Goal: Task Accomplishment & Management: Manage account settings

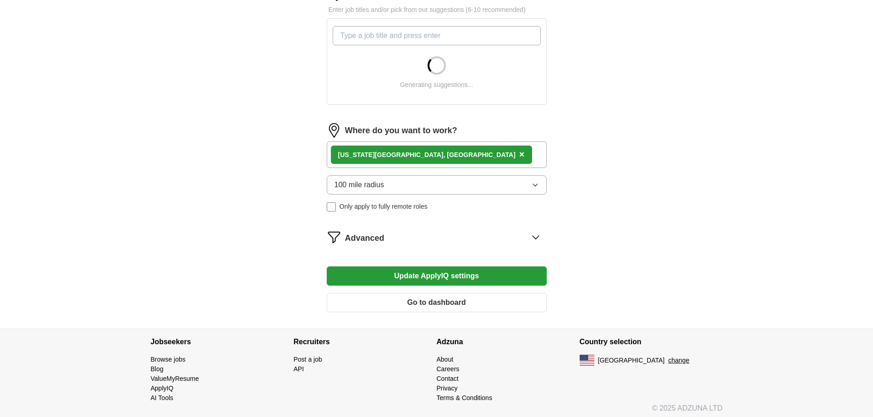
scroll to position [323, 0]
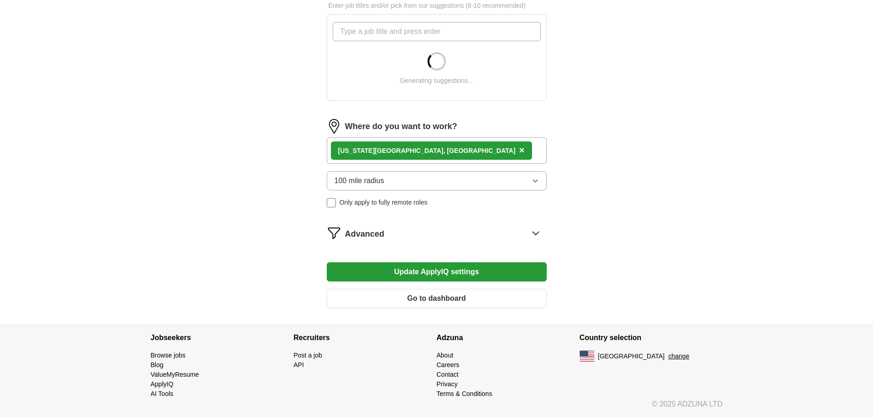
click at [451, 295] on button "Go to dashboard" at bounding box center [437, 298] width 220 height 19
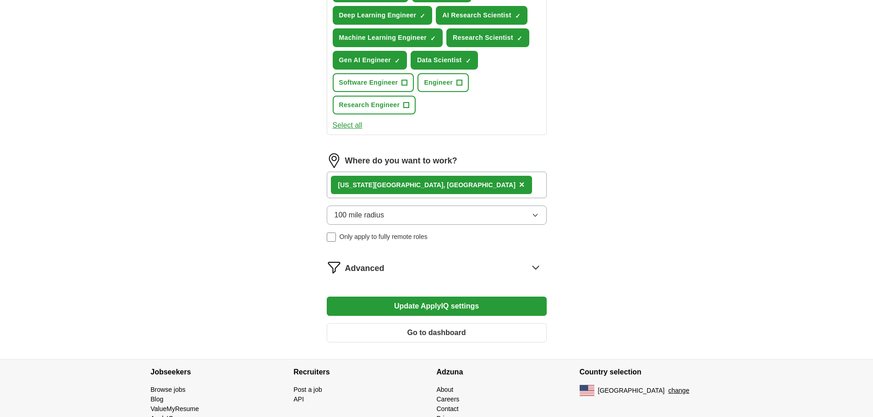
scroll to position [412, 0]
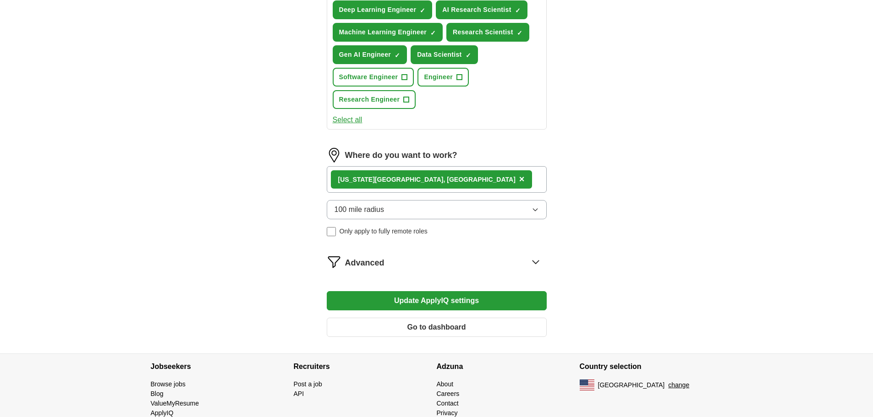
click at [537, 264] on icon at bounding box center [535, 262] width 15 height 15
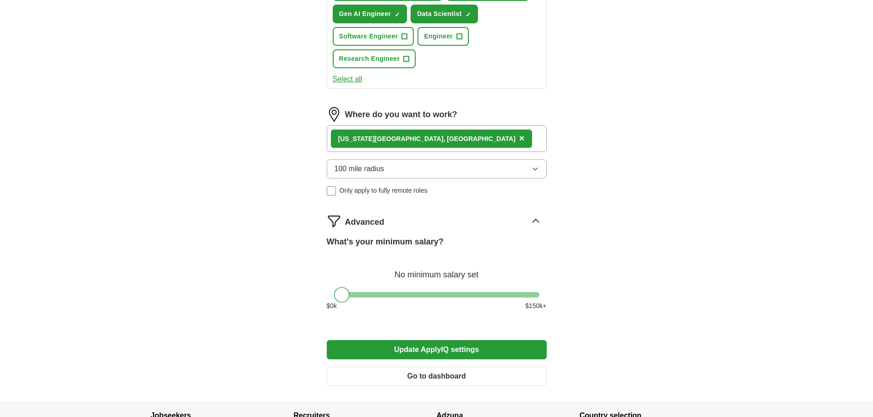
scroll to position [504, 0]
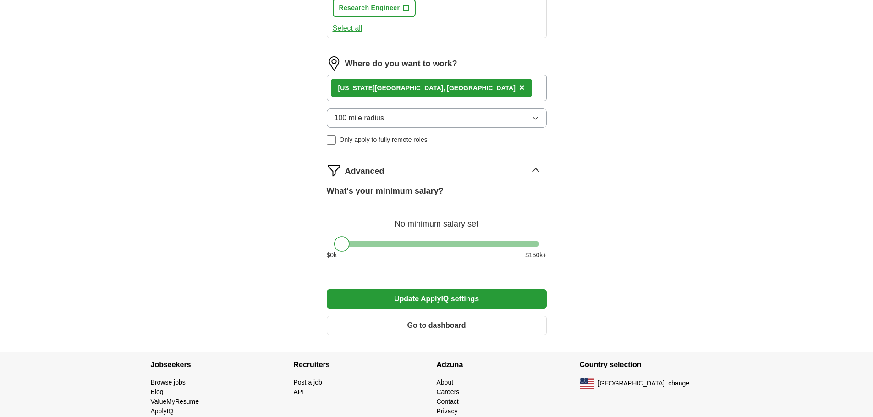
click at [515, 296] on button "Update ApplyIQ settings" at bounding box center [437, 299] width 220 height 19
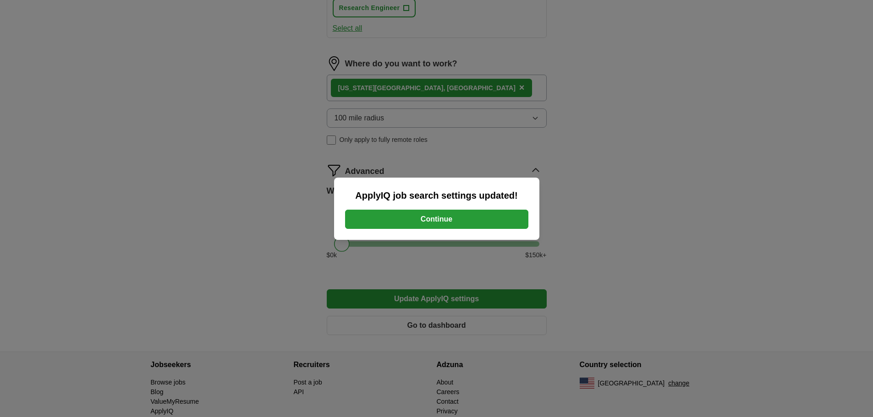
click at [507, 222] on button "Continue" at bounding box center [436, 219] width 183 height 19
